Goal: Information Seeking & Learning: Learn about a topic

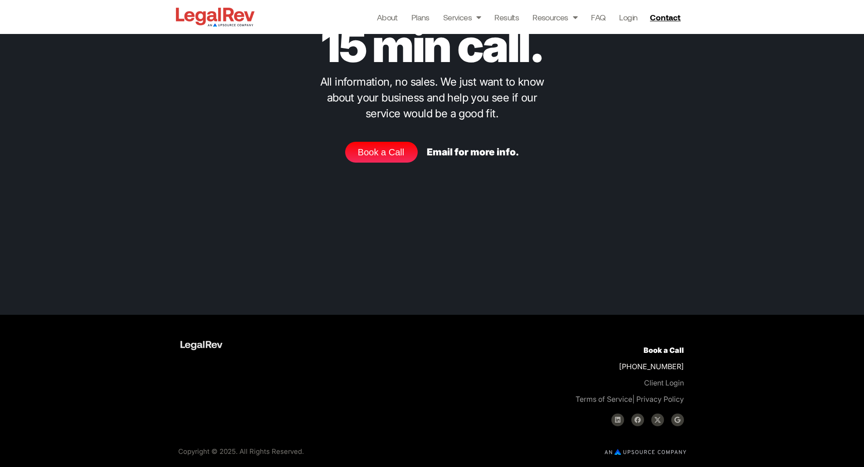
scroll to position [3699, 0]
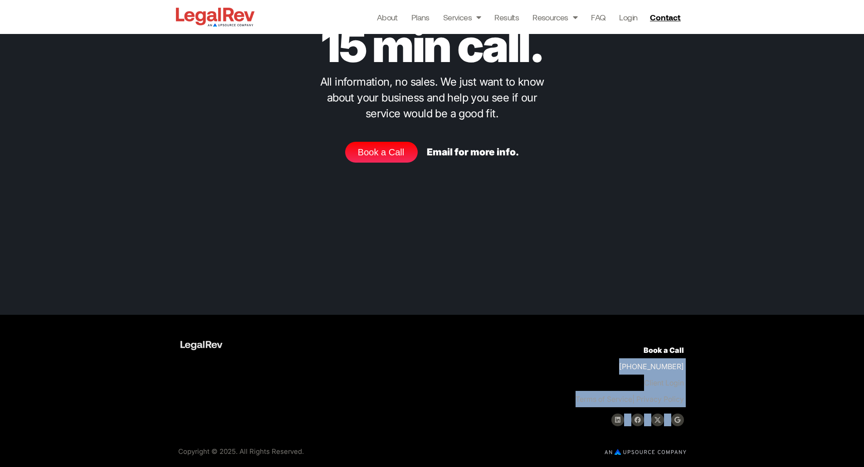
drag, startPoint x: 863, startPoint y: 423, endPoint x: 870, endPoint y: 365, distance: 58.0
click at [660, 18] on span "Contact" at bounding box center [665, 17] width 30 height 8
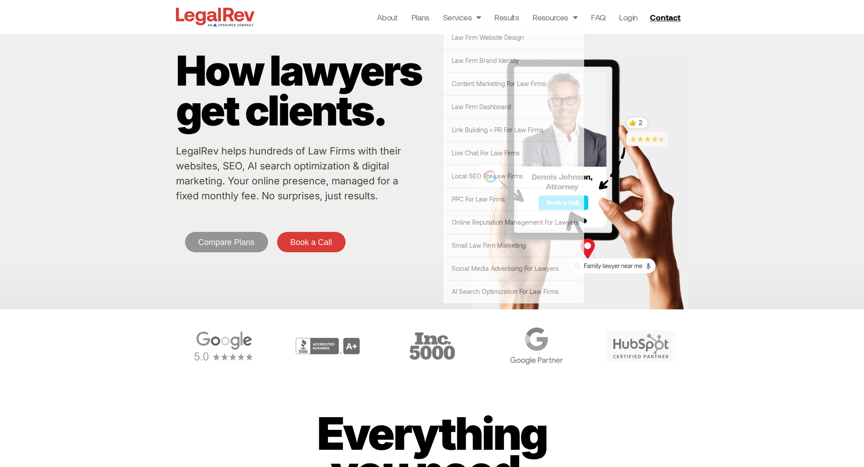
click at [214, 17] on img at bounding box center [215, 16] width 83 height 23
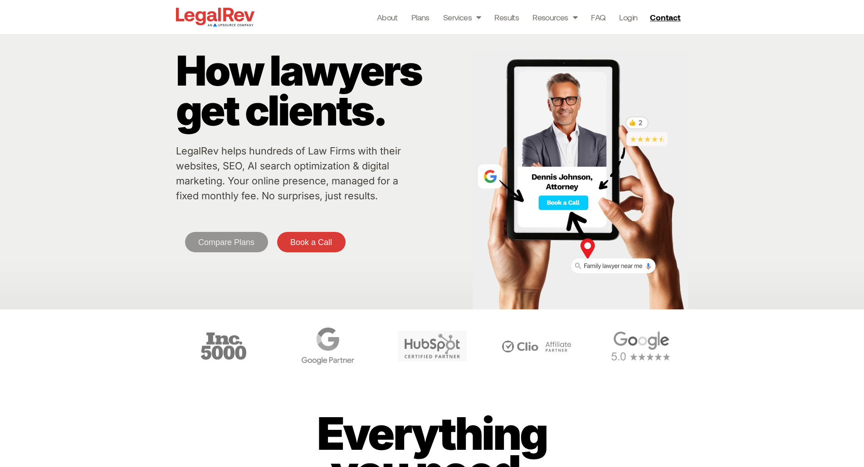
click at [238, 237] on link "Compare Plans" at bounding box center [226, 242] width 83 height 20
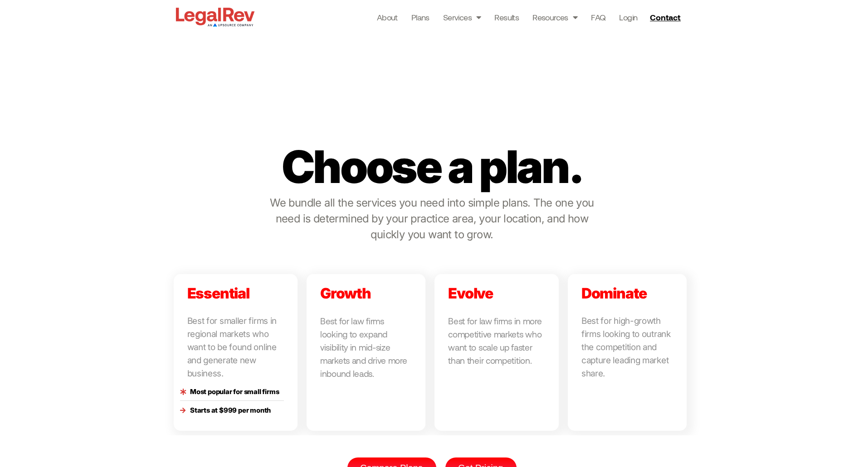
scroll to position [1895, 0]
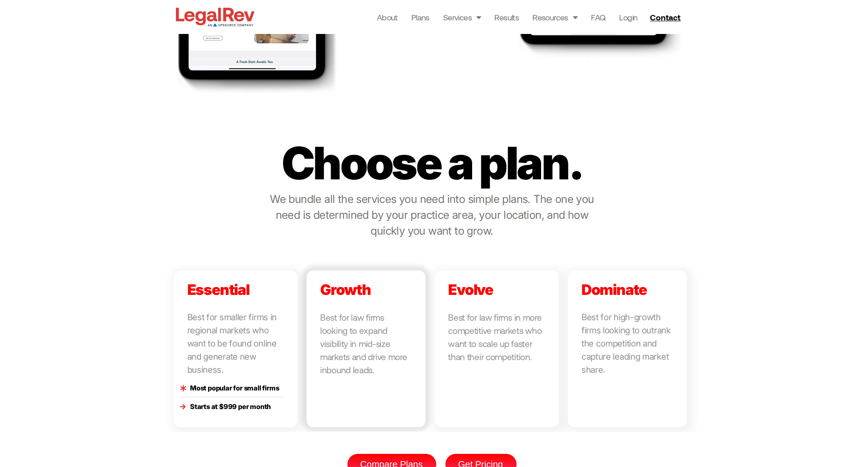
click at [346, 365] on link at bounding box center [365, 349] width 119 height 157
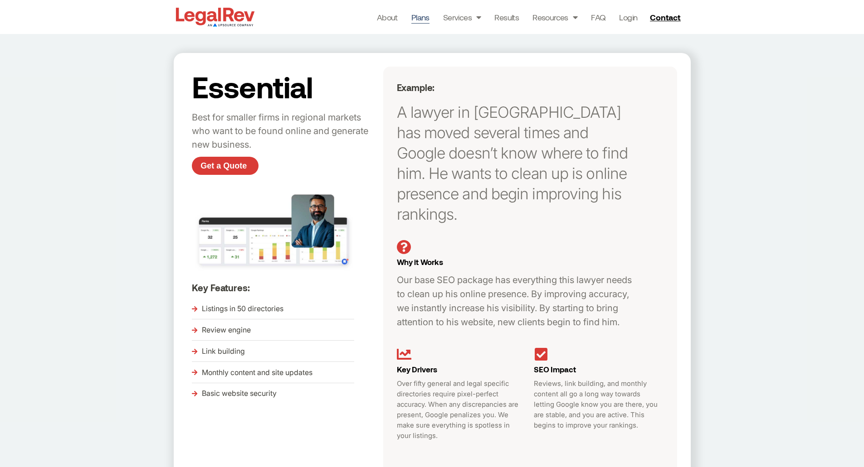
scroll to position [130, 0]
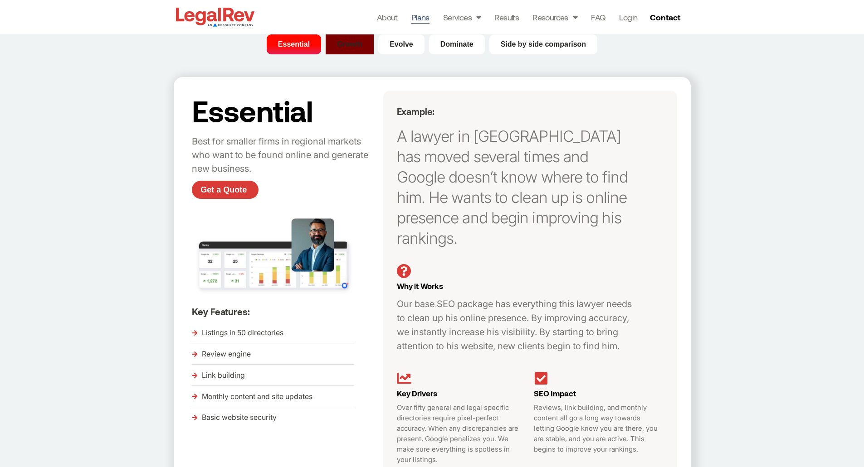
click at [363, 49] on button "Growth" at bounding box center [350, 44] width 48 height 20
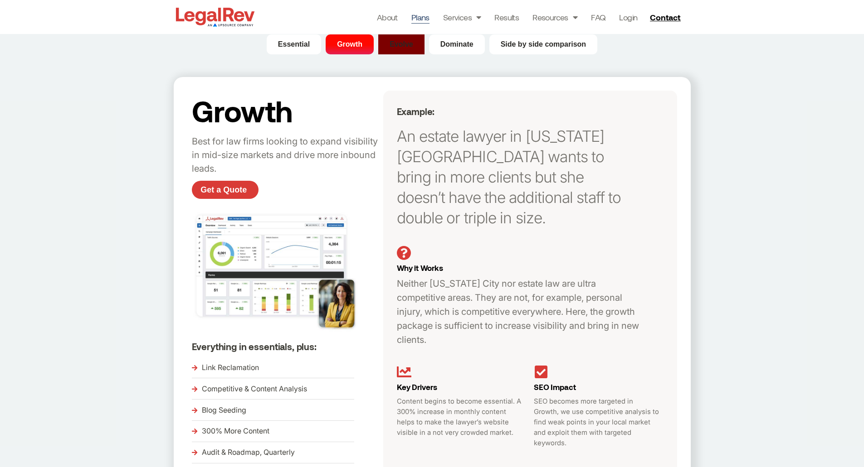
click at [406, 44] on span "Evolve" at bounding box center [401, 44] width 24 height 11
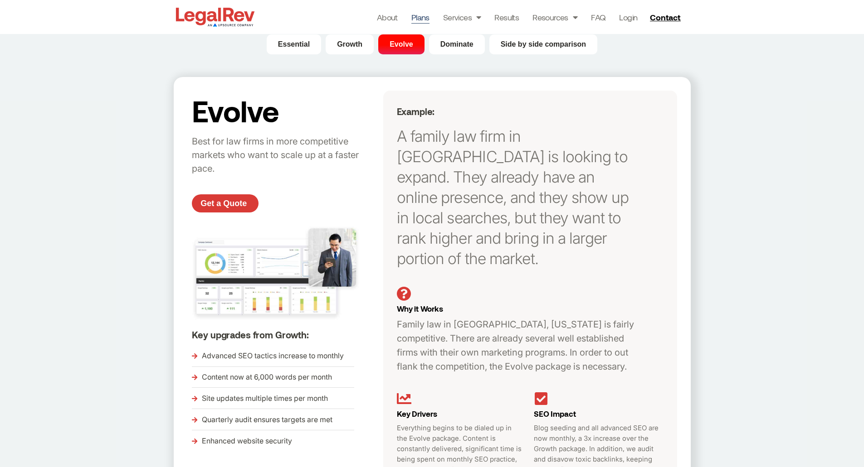
click at [238, 20] on img at bounding box center [215, 16] width 83 height 23
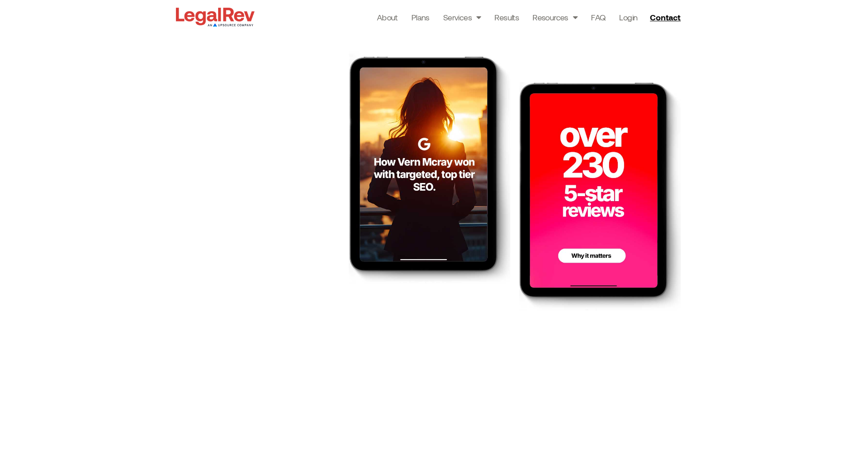
scroll to position [1421, 0]
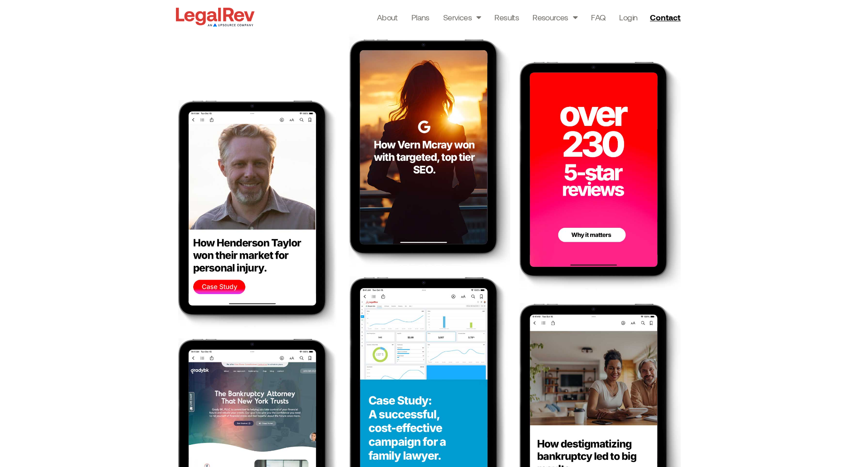
click at [579, 122] on img at bounding box center [599, 175] width 161 height 229
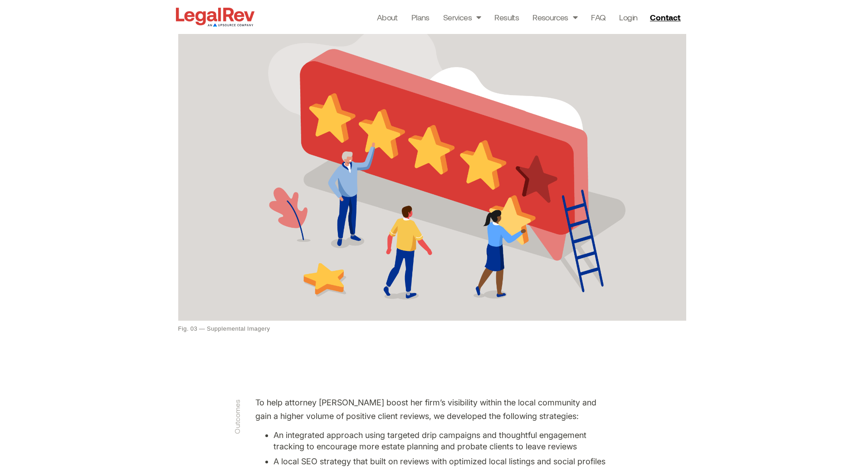
scroll to position [1227, 0]
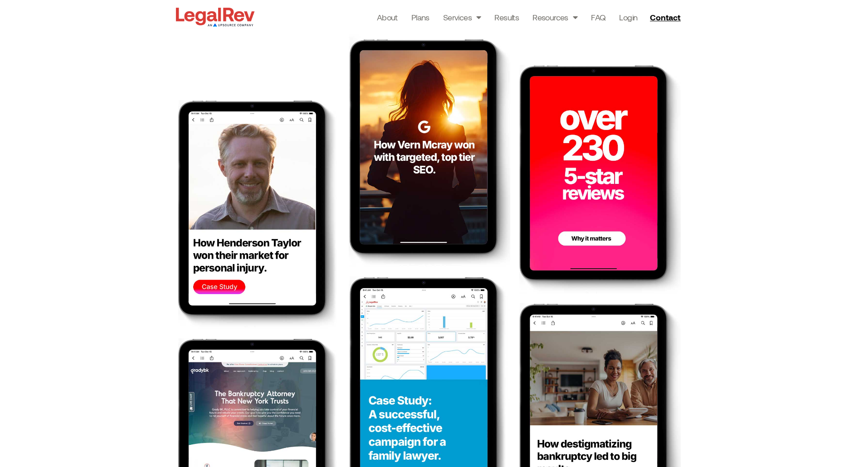
scroll to position [1533, 0]
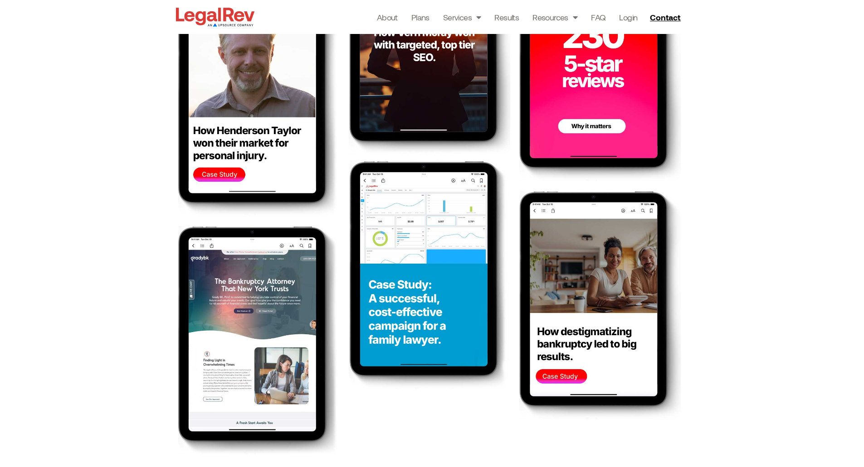
click at [443, 278] on img at bounding box center [429, 275] width 161 height 229
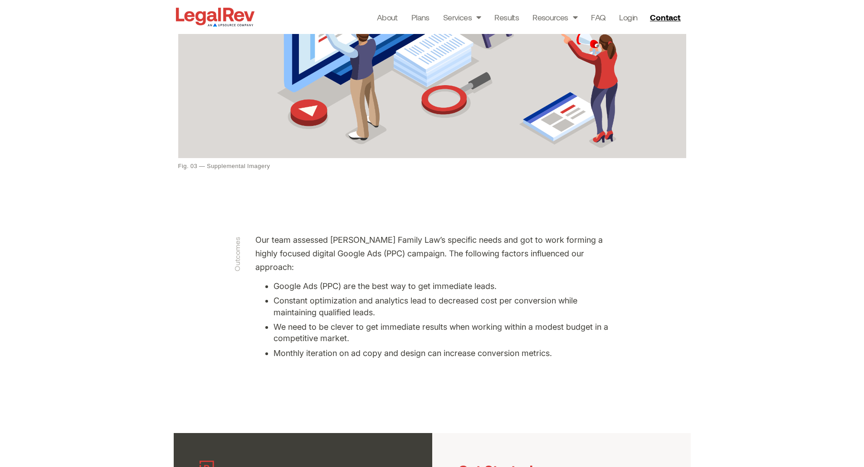
scroll to position [1396, 0]
